Goal: Navigation & Orientation: Find specific page/section

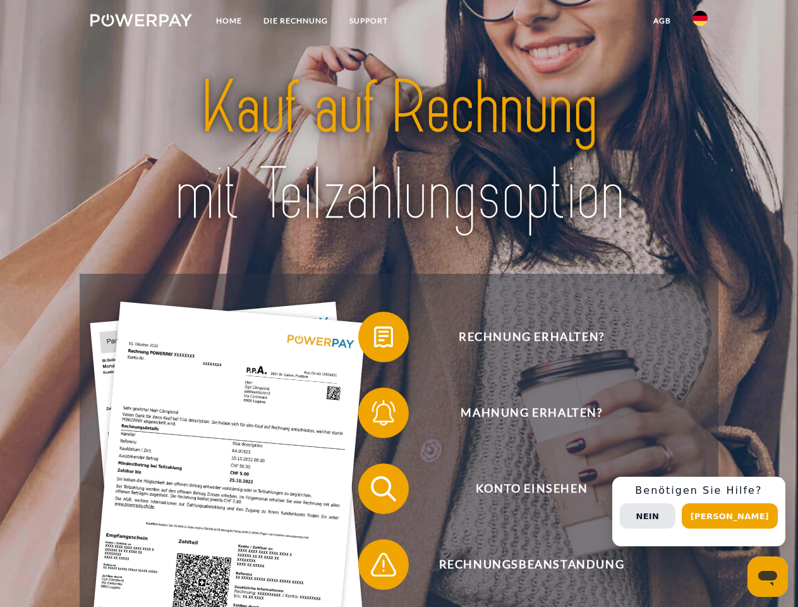
click at [141, 22] on img at bounding box center [141, 20] width 102 height 13
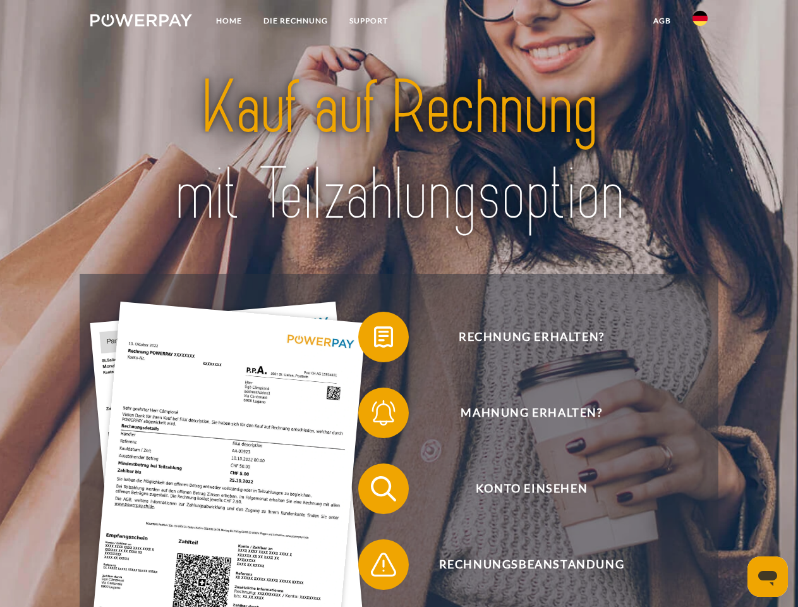
click at [700, 22] on img at bounding box center [700, 18] width 15 height 15
click at [662, 21] on link "agb" at bounding box center [662, 20] width 39 height 23
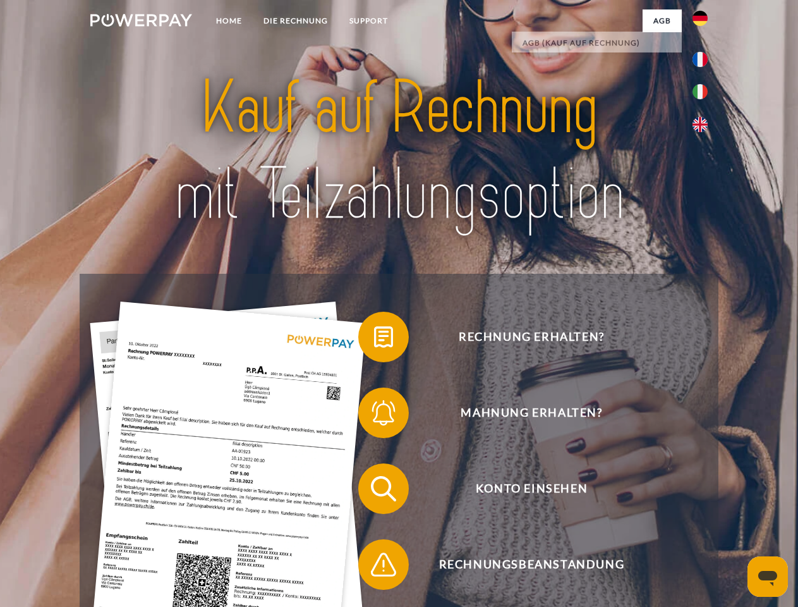
click at [374, 339] on span at bounding box center [364, 336] width 63 height 63
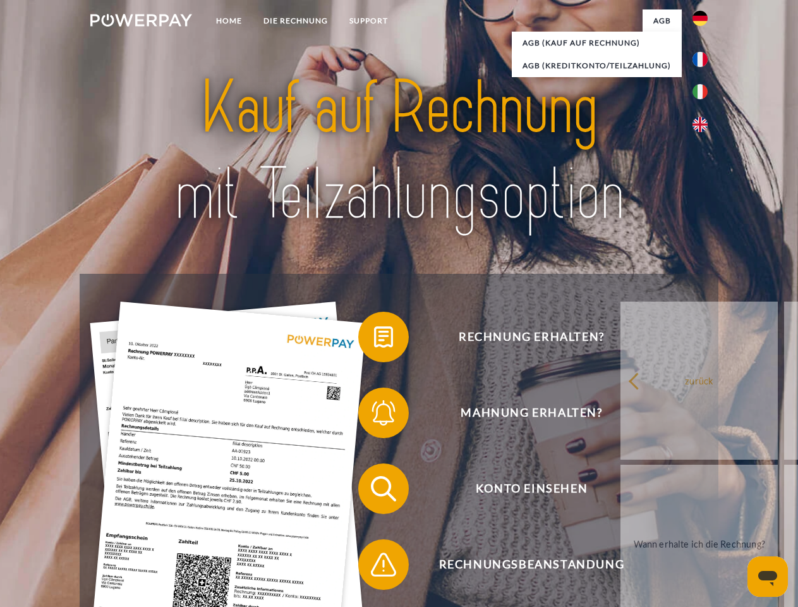
click at [621, 415] on link "zurück" at bounding box center [699, 380] width 157 height 158
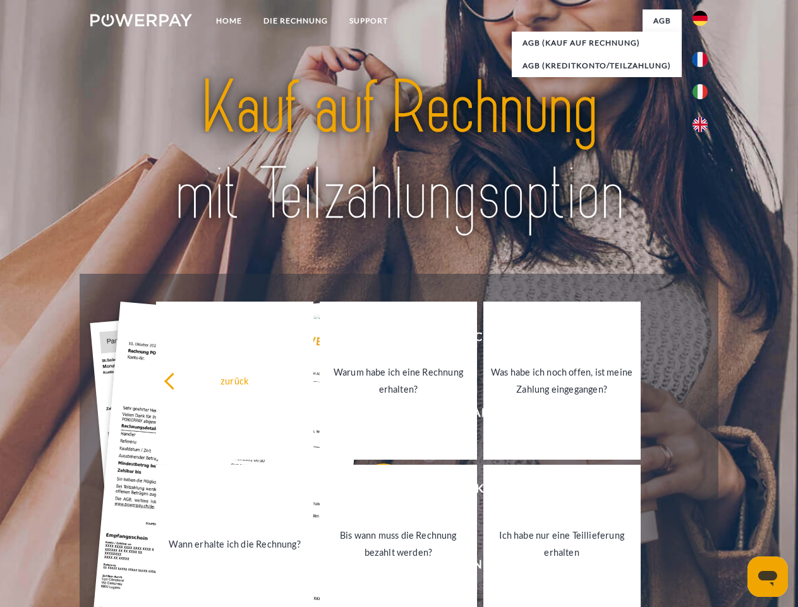
click at [374, 491] on span at bounding box center [364, 488] width 63 height 63
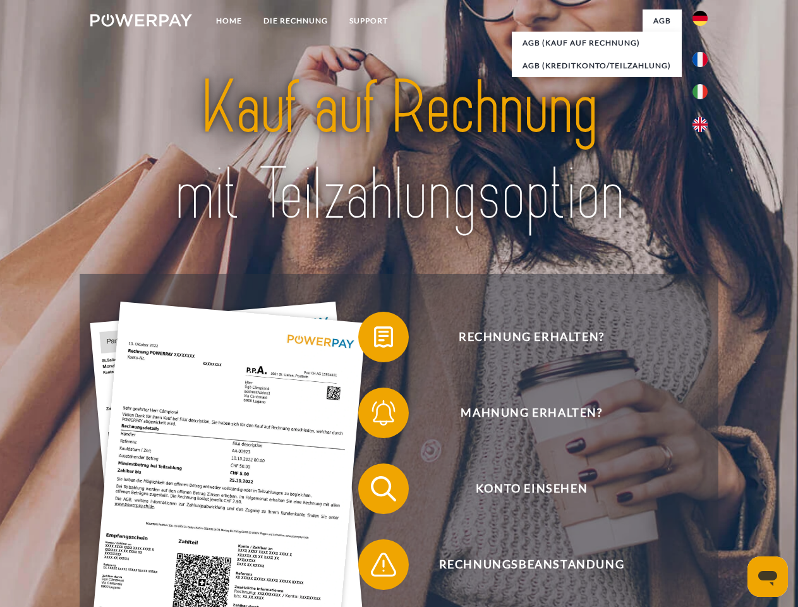
click at [374, 567] on span at bounding box center [364, 564] width 63 height 63
click at [703, 511] on div "Rechnung erhalten? Mahnung erhalten? Konto einsehen" at bounding box center [399, 527] width 638 height 506
click at [672, 514] on span "Konto einsehen" at bounding box center [532, 488] width 310 height 51
click at [734, 516] on header "Home DIE RECHNUNG SUPPORT" at bounding box center [399, 436] width 798 height 873
